Goal: Find specific page/section: Find specific page/section

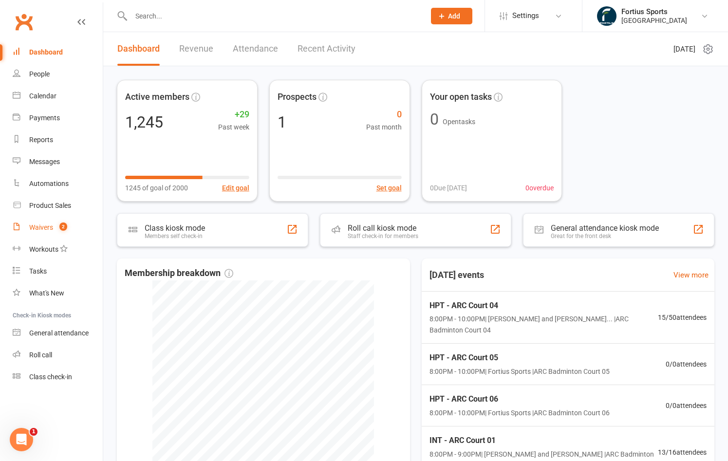
click at [45, 229] on div "Waivers" at bounding box center [41, 227] width 24 height 8
select select "100"
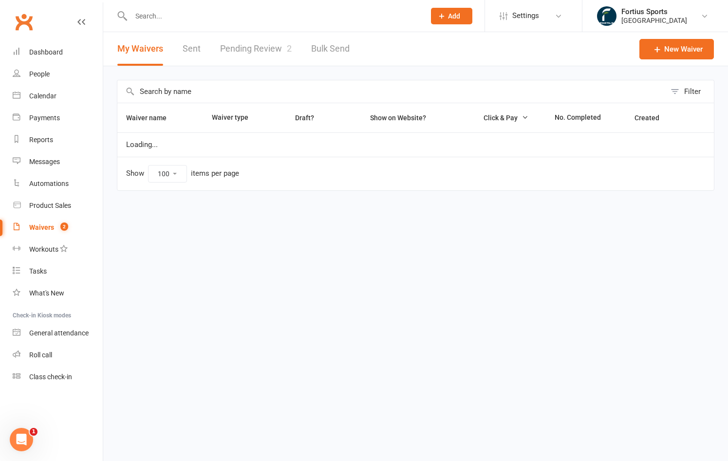
click at [271, 49] on link "Pending Review 2" at bounding box center [256, 49] width 72 height 34
select select "100"
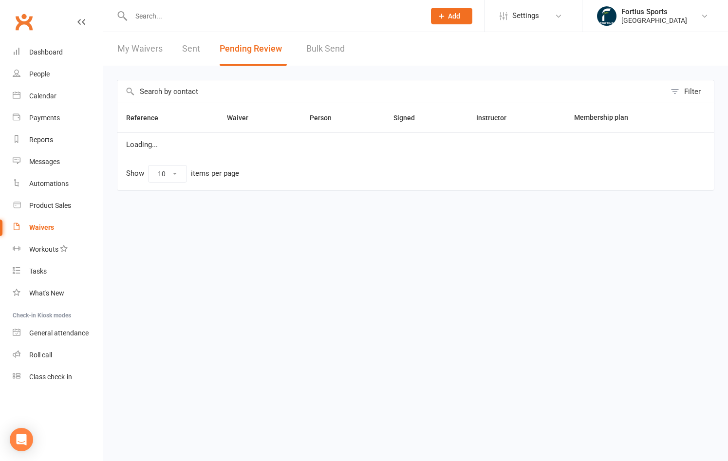
select select "100"
